Goal: Unclear

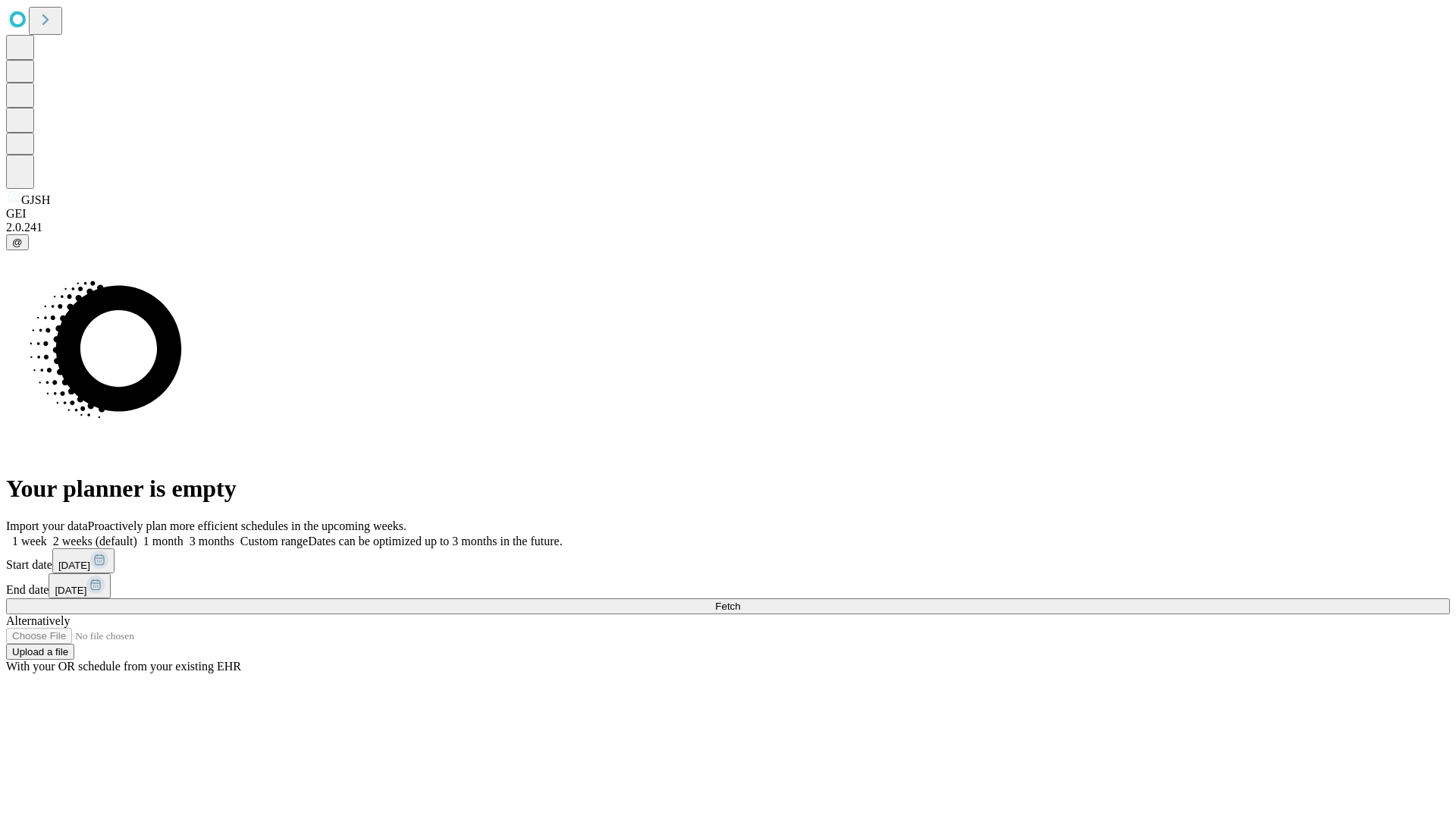
click at [740, 600] on span "Fetch" at bounding box center [728, 606] width 25 height 11
